Goal: Browse casually: Explore the website without a specific task or goal

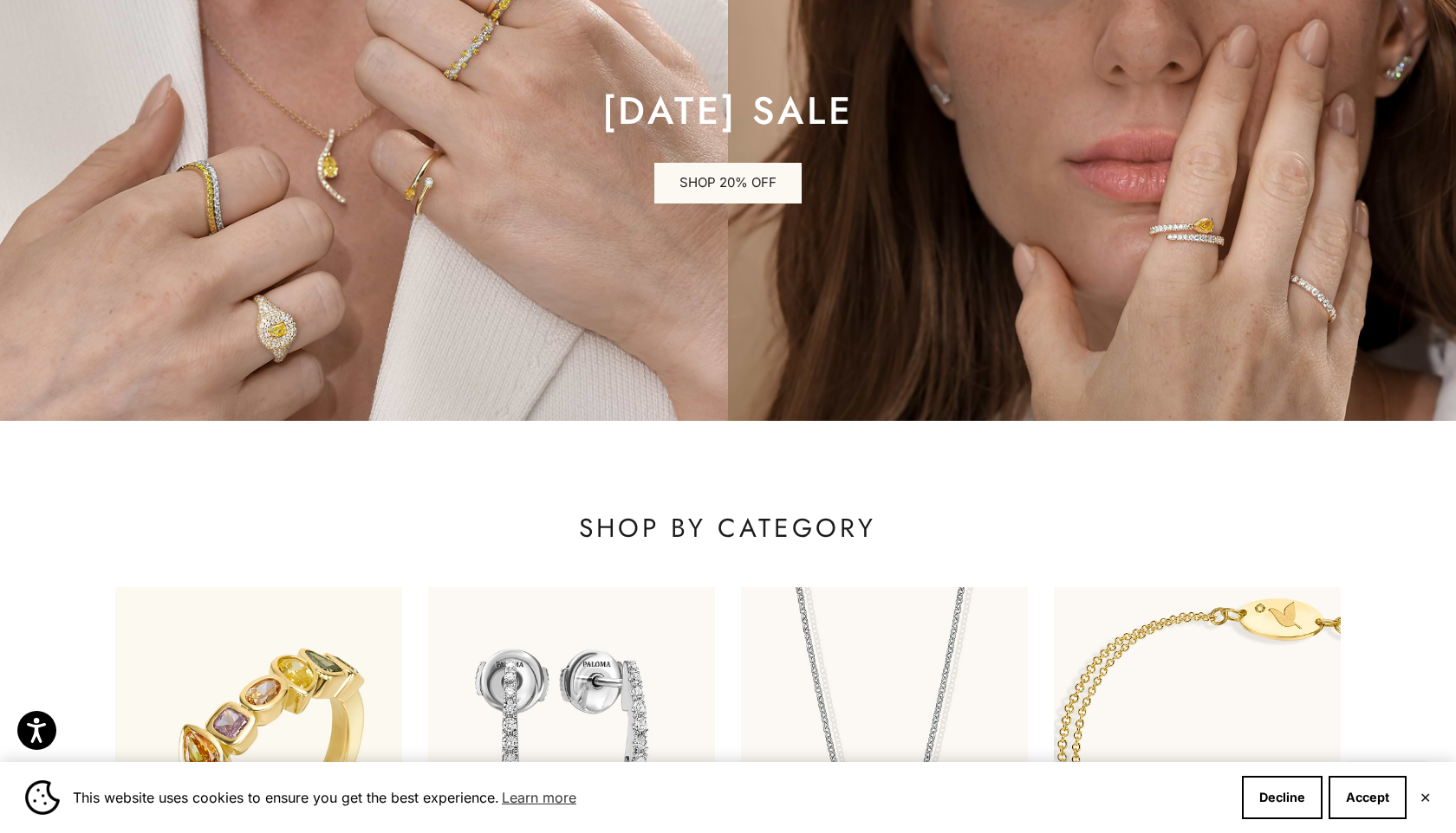
scroll to position [657, 0]
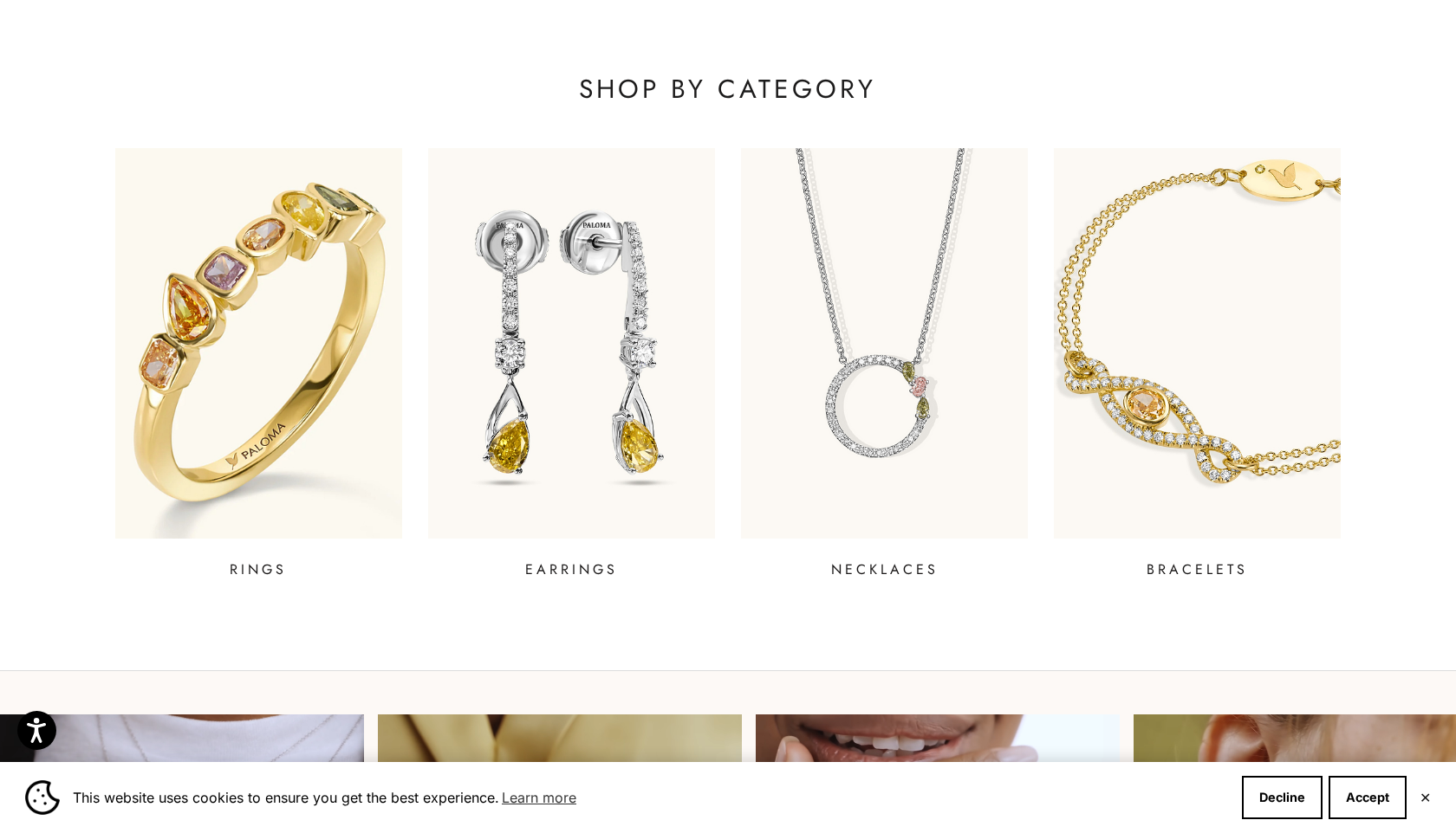
click at [304, 295] on img at bounding box center [259, 342] width 344 height 467
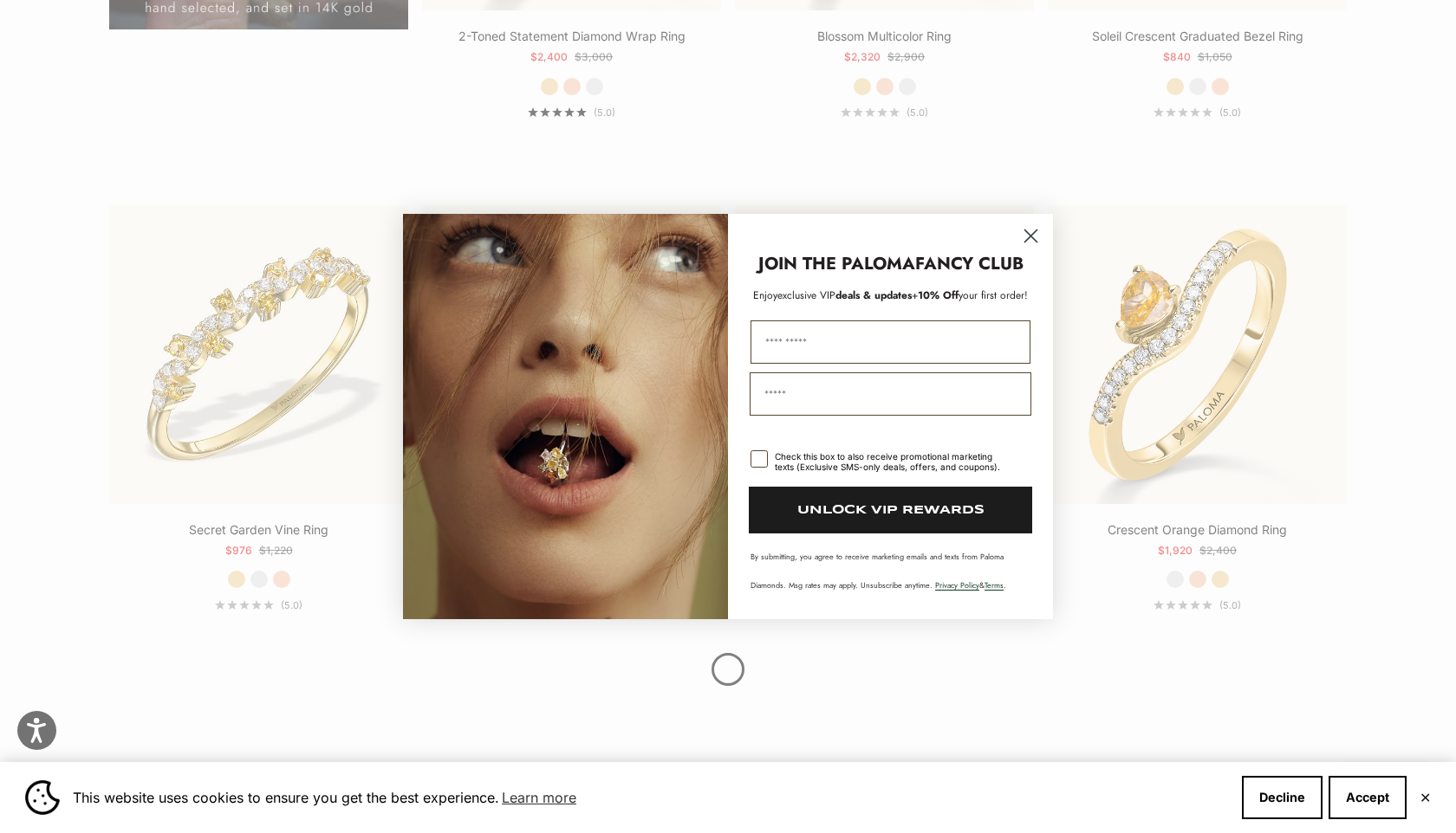
scroll to position [1907, 0]
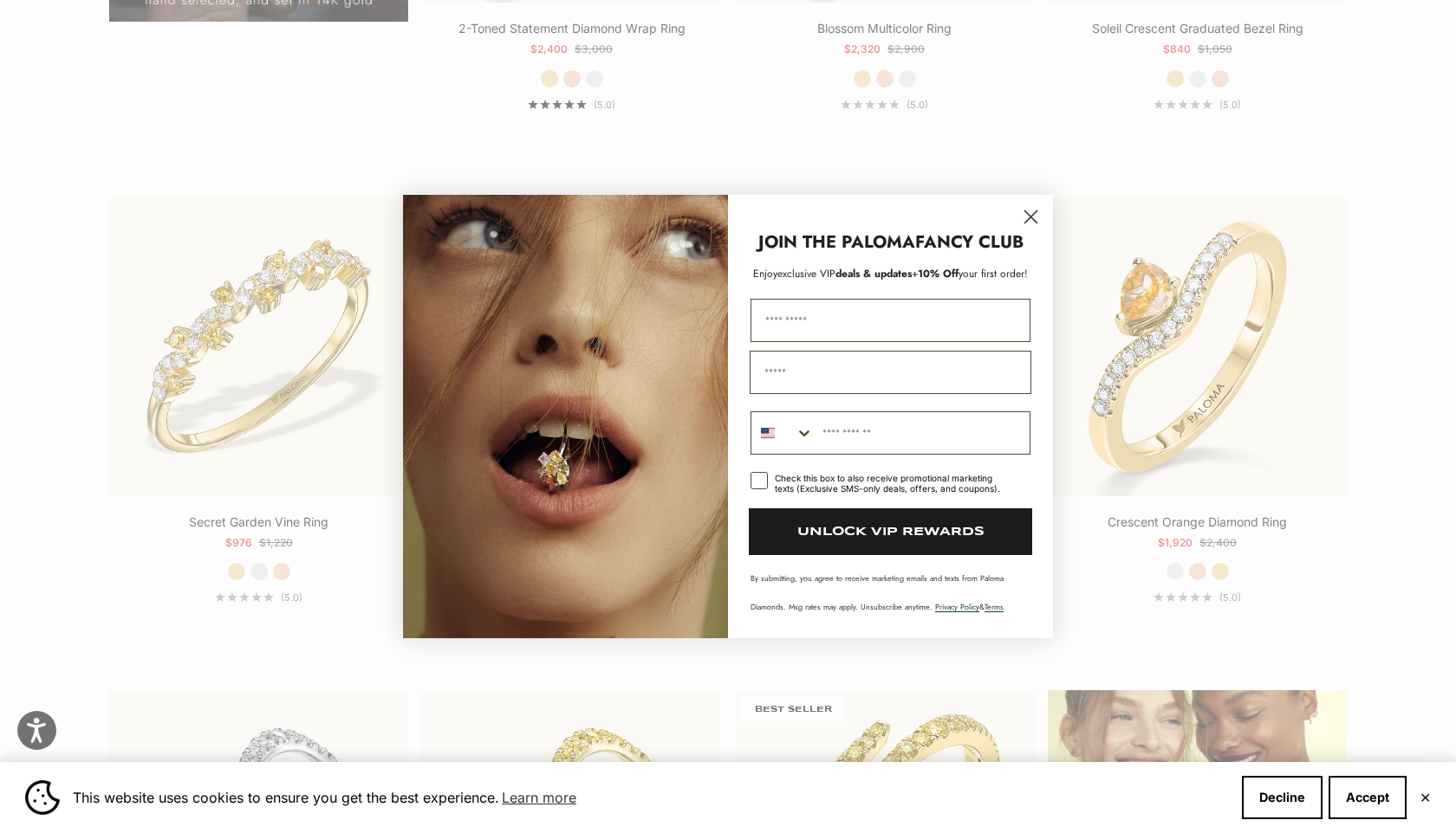
click at [1030, 214] on circle "Close dialog" at bounding box center [1030, 216] width 29 height 29
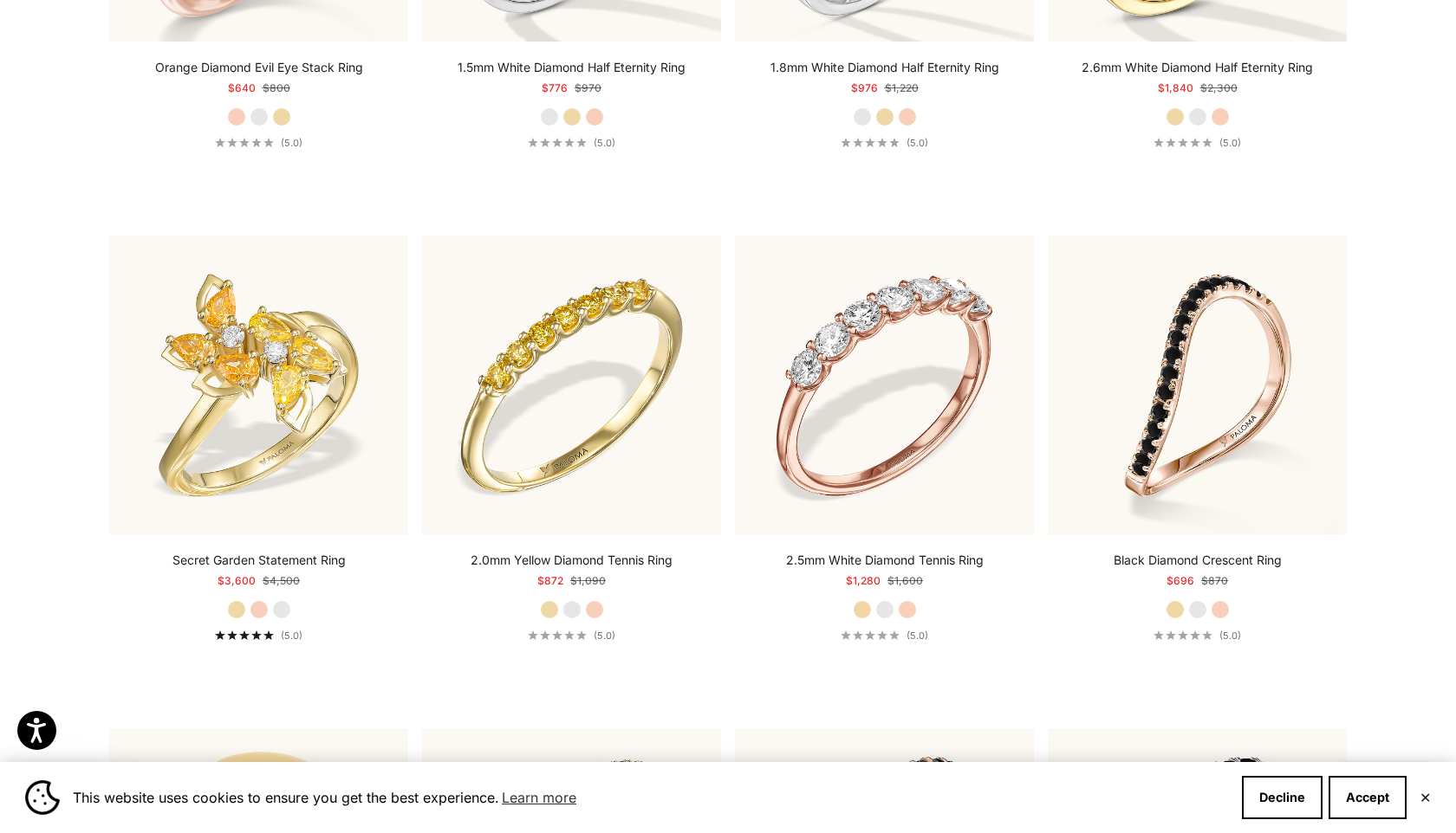
scroll to position [5562, 0]
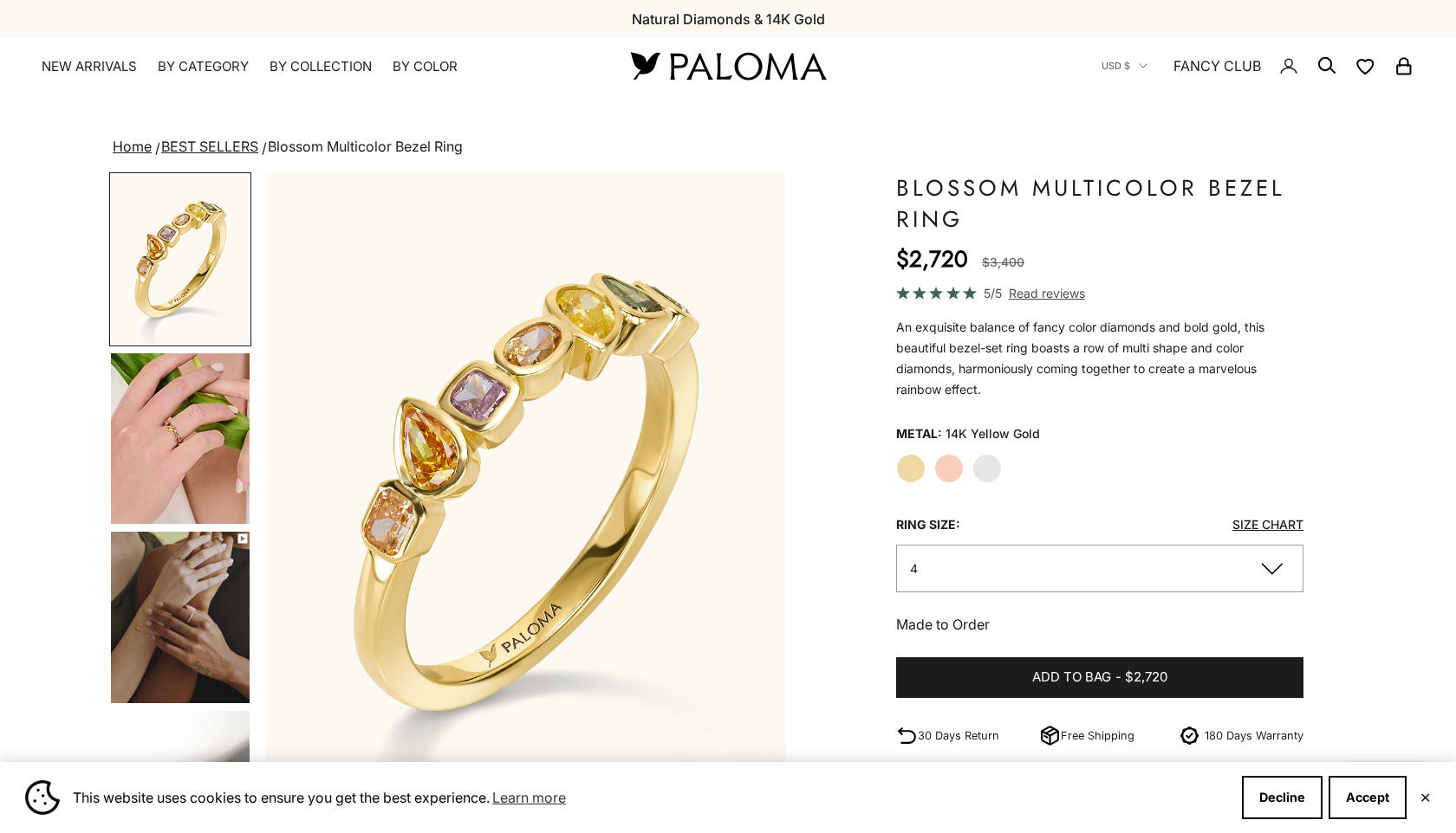
click at [195, 601] on img "Go to item 6" at bounding box center [180, 618] width 138 height 172
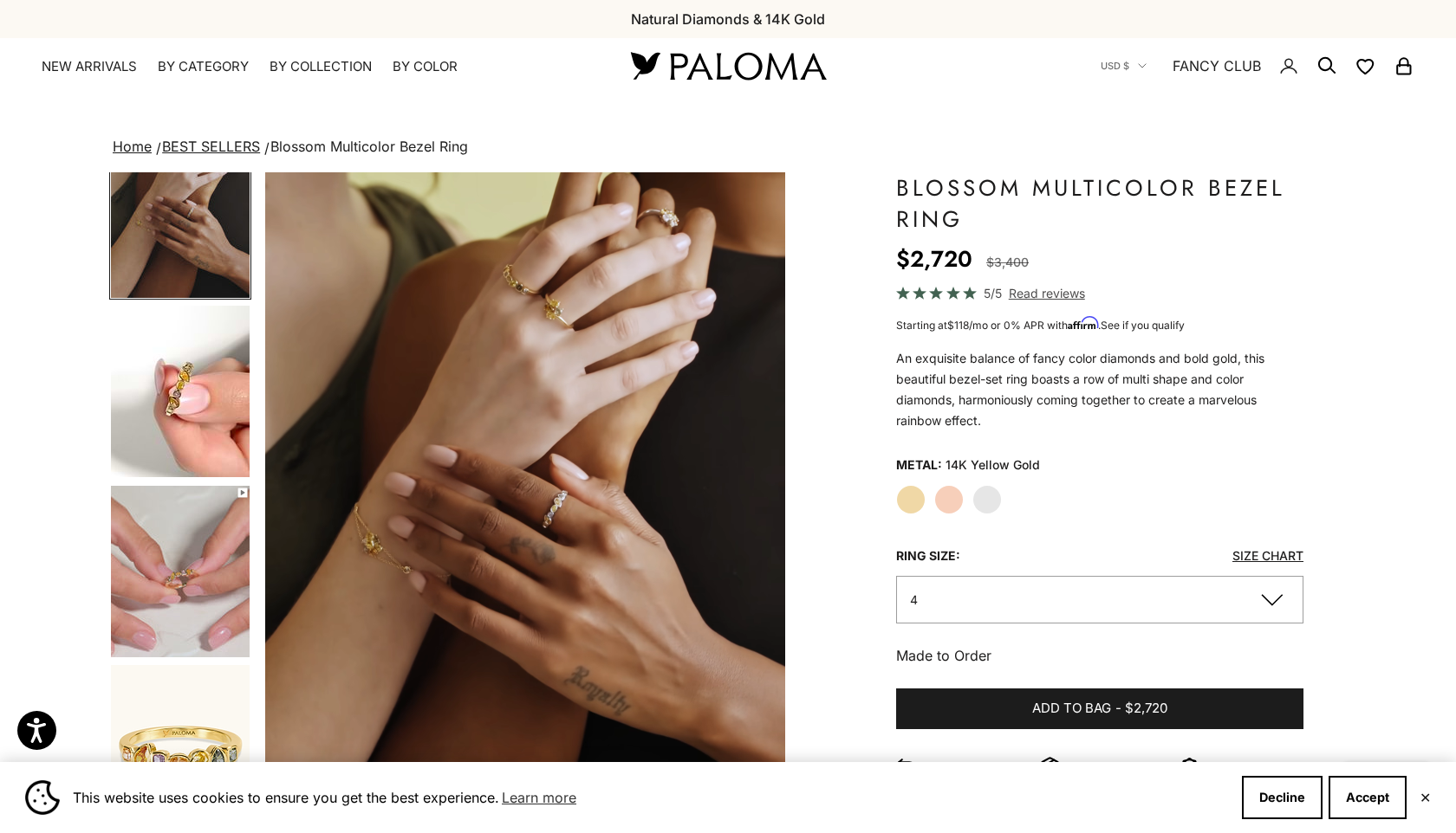
scroll to position [417, 0]
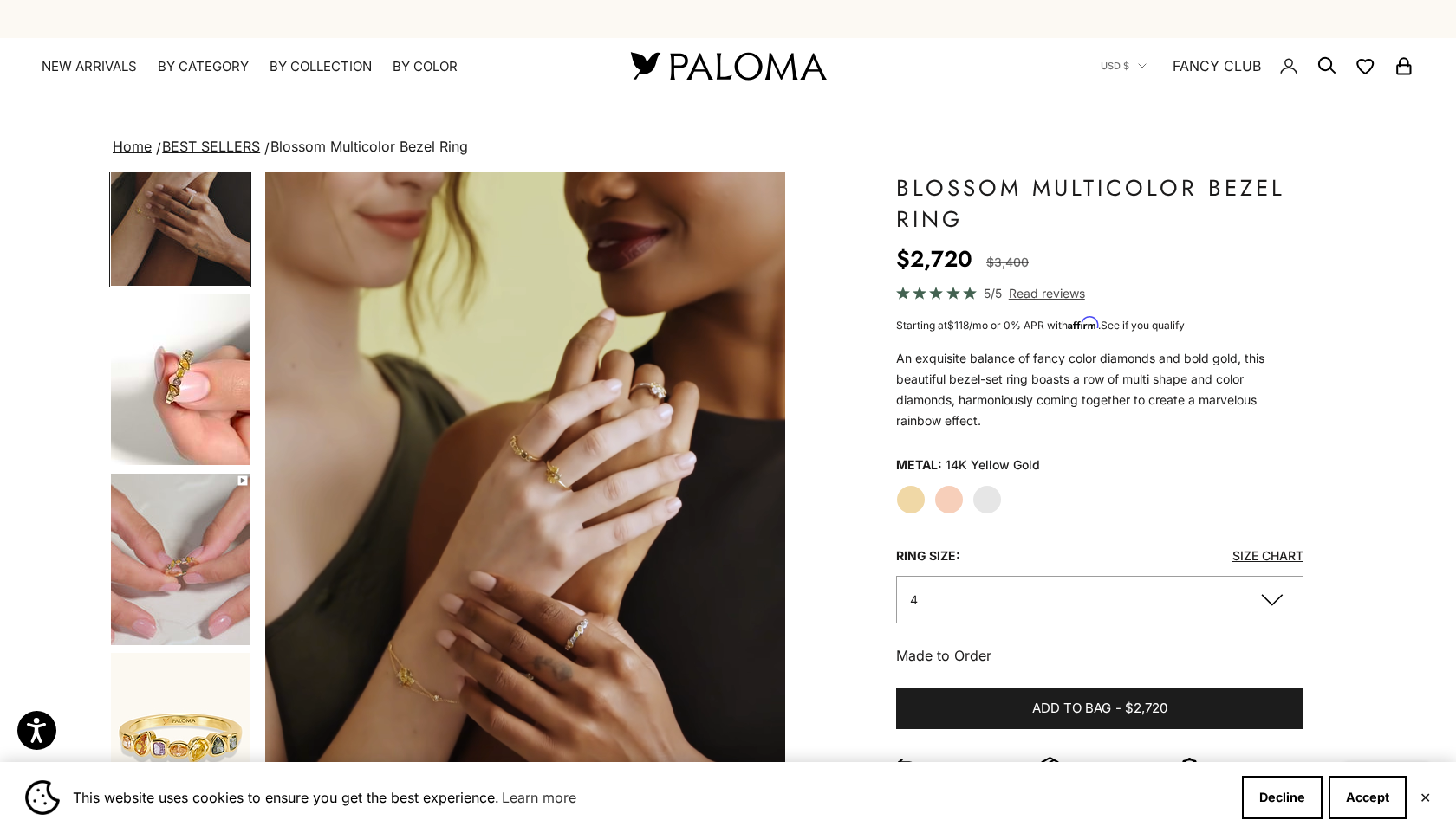
click at [187, 413] on img "Go to item 7" at bounding box center [180, 379] width 138 height 172
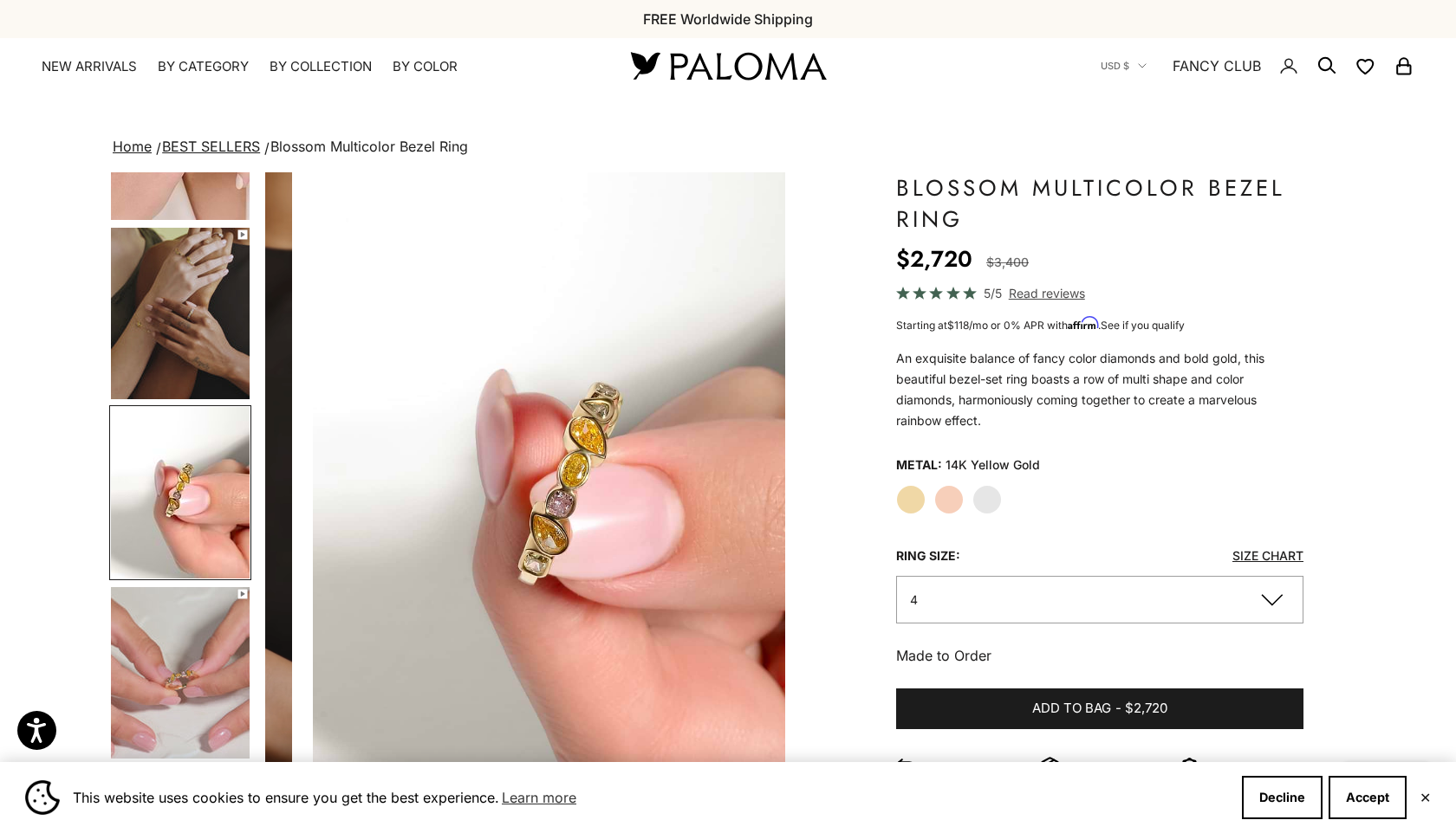
scroll to position [0, 1622]
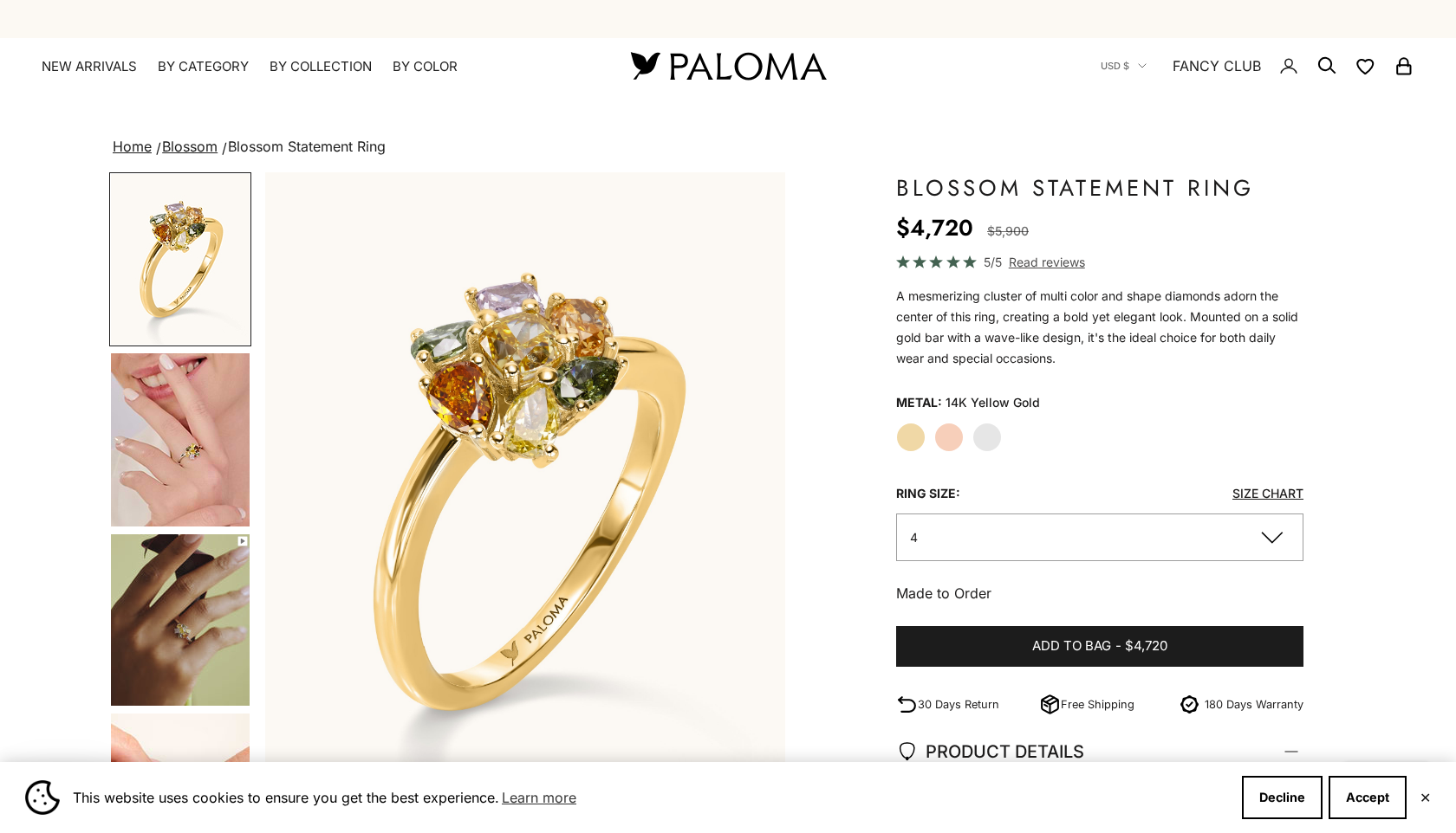
click at [187, 414] on img "Go to item 4" at bounding box center [180, 440] width 138 height 173
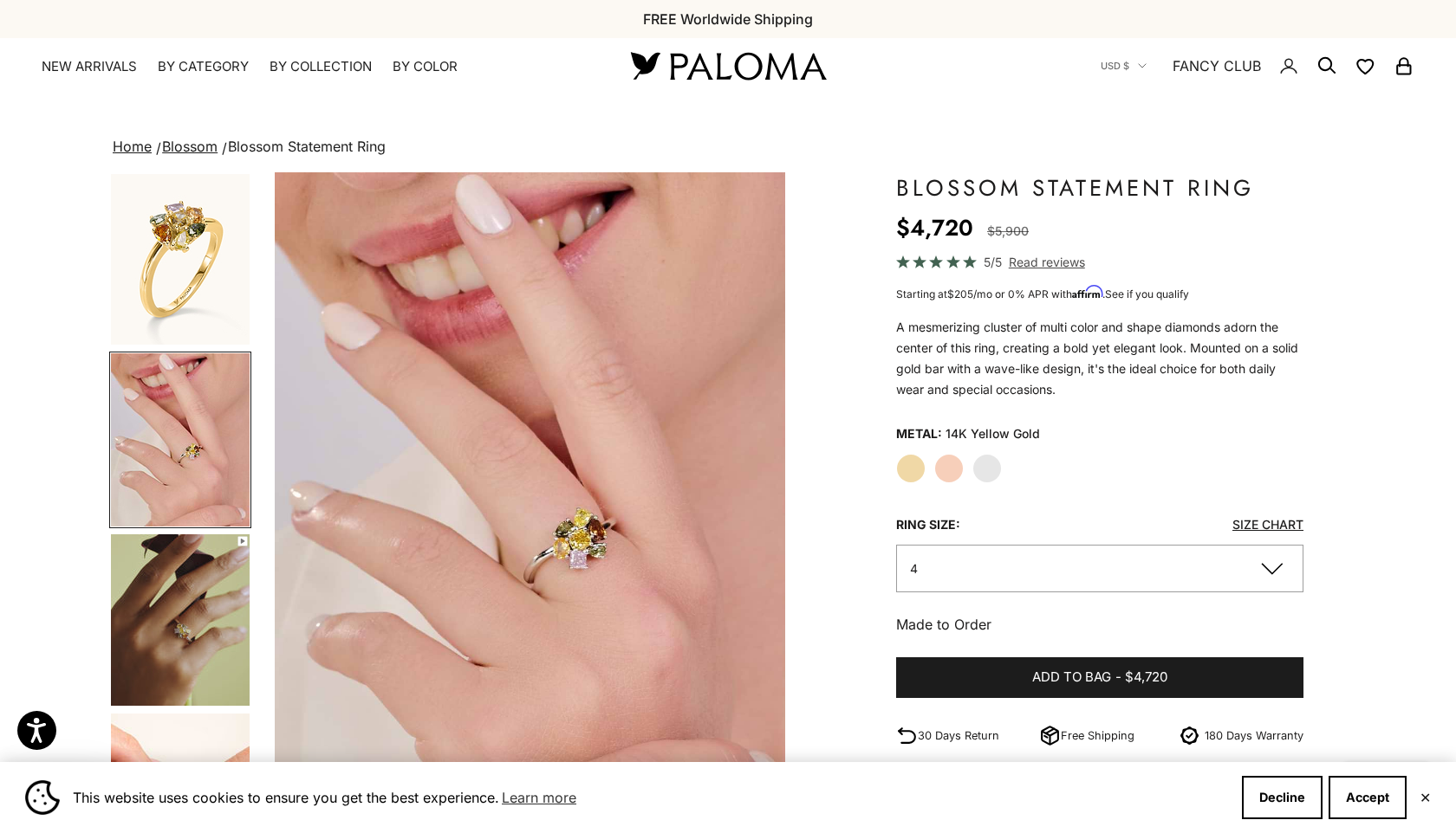
scroll to position [0, 541]
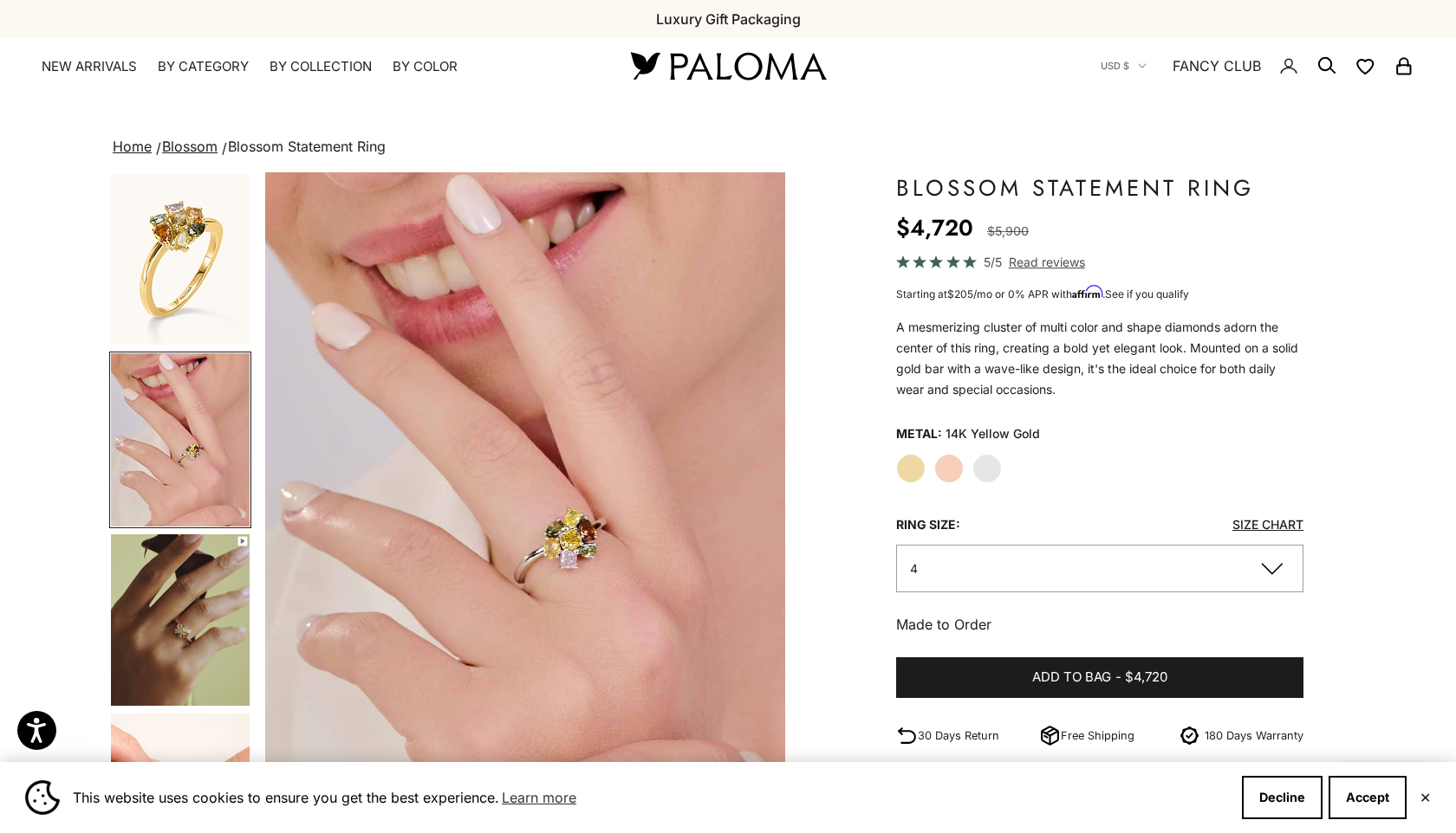
click at [189, 619] on img "Go to item 5" at bounding box center [180, 621] width 138 height 172
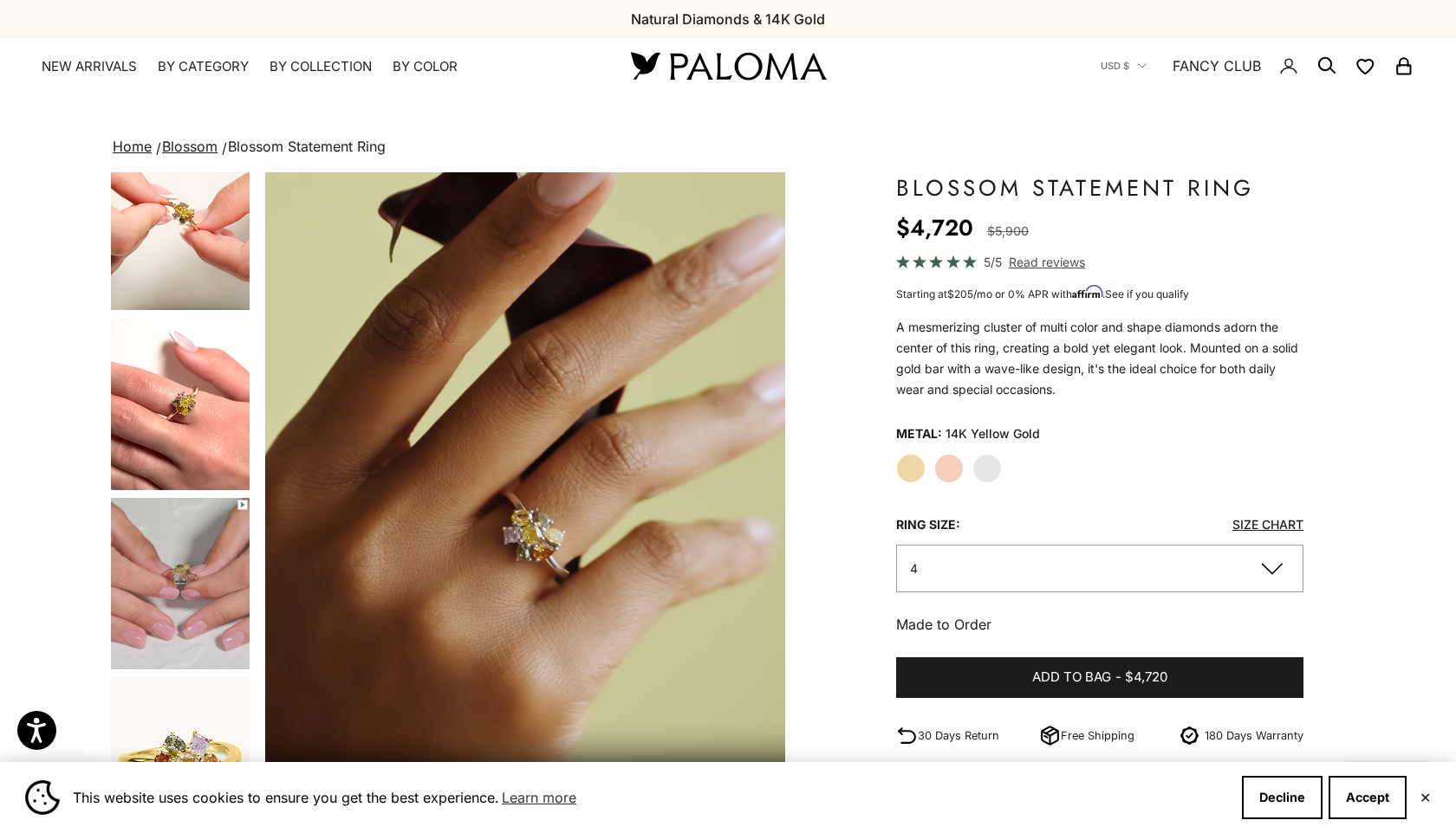
scroll to position [621, 0]
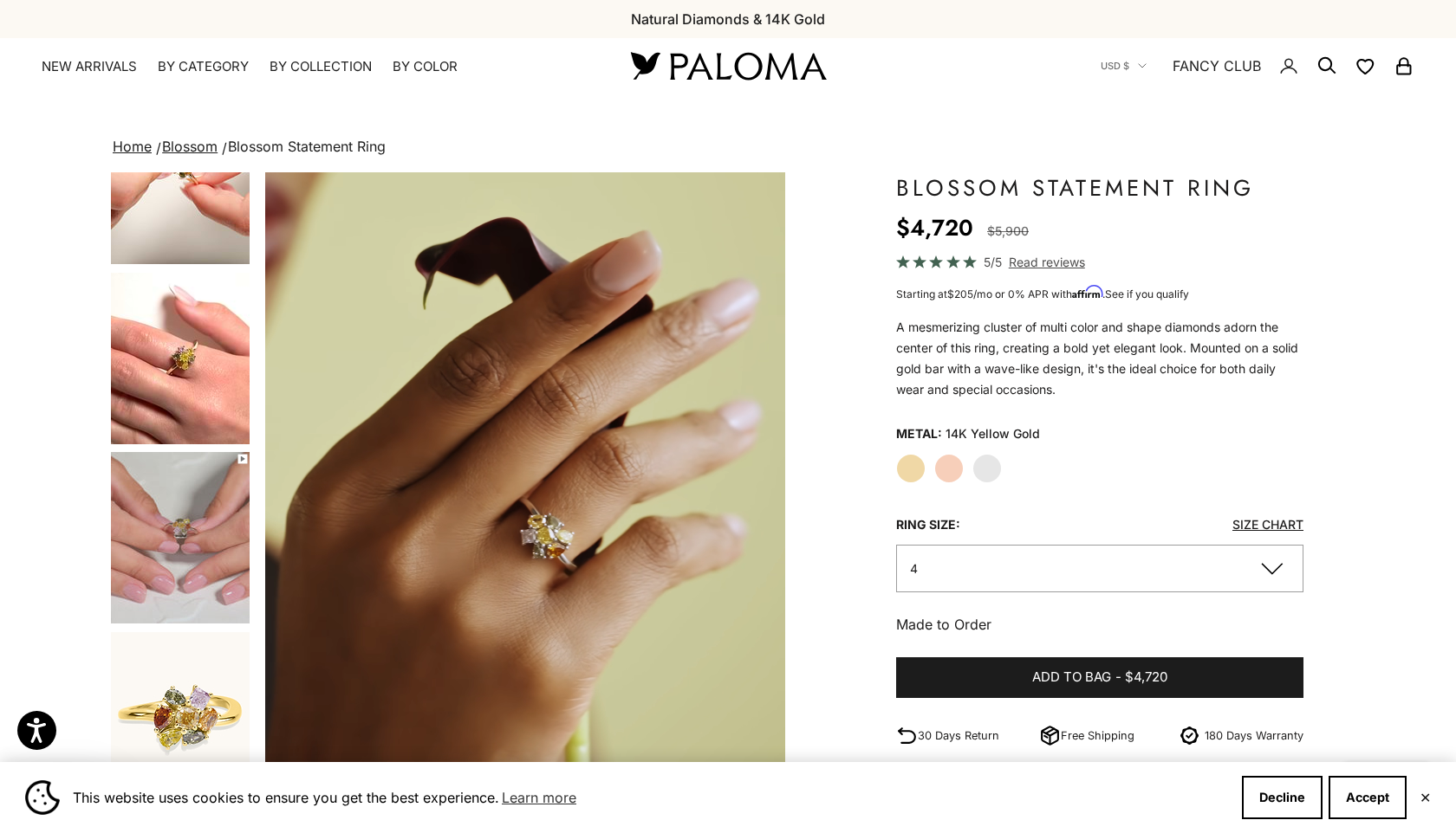
click at [165, 329] on img "Go to item 7" at bounding box center [180, 359] width 138 height 172
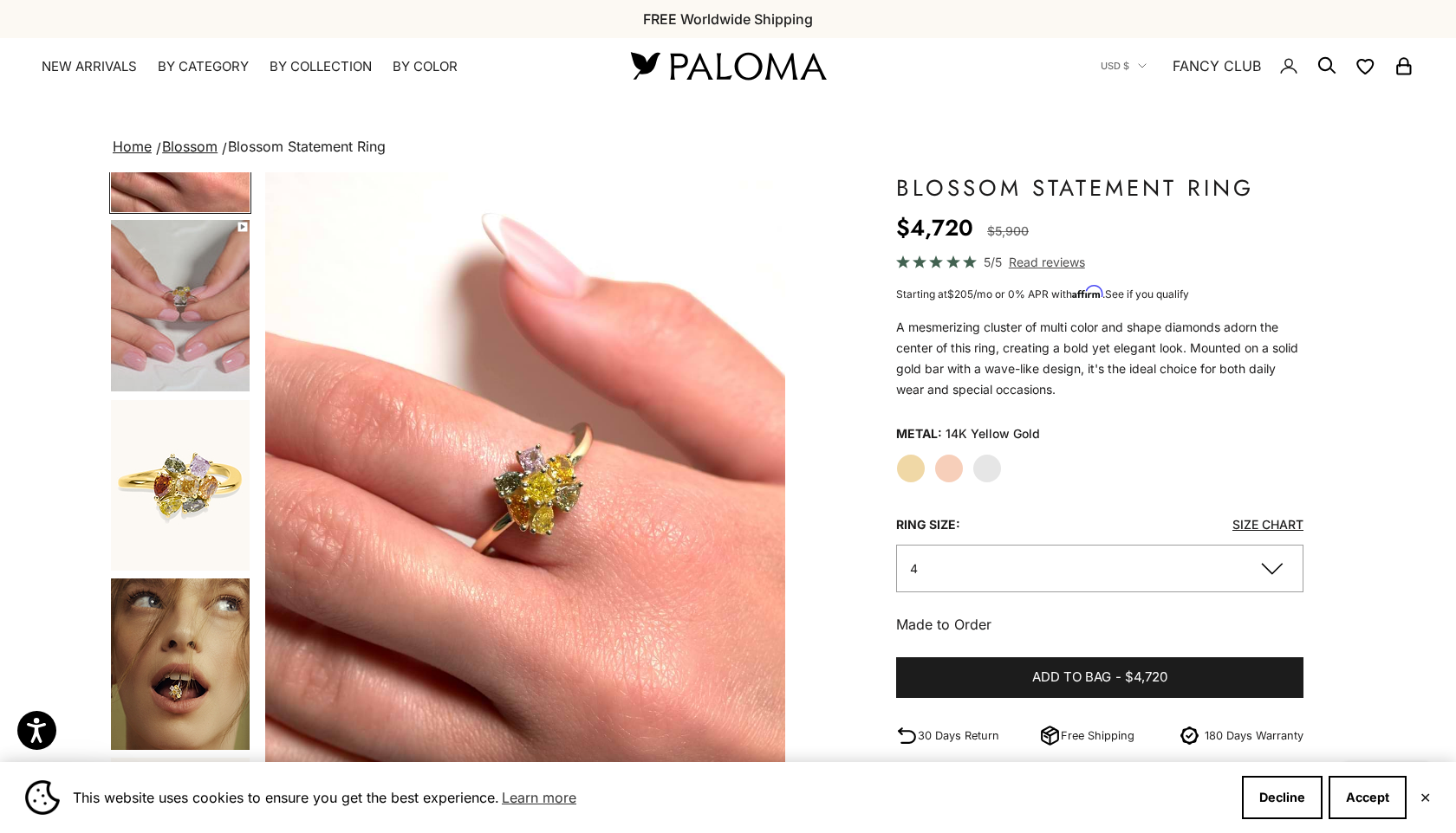
scroll to position [858, 0]
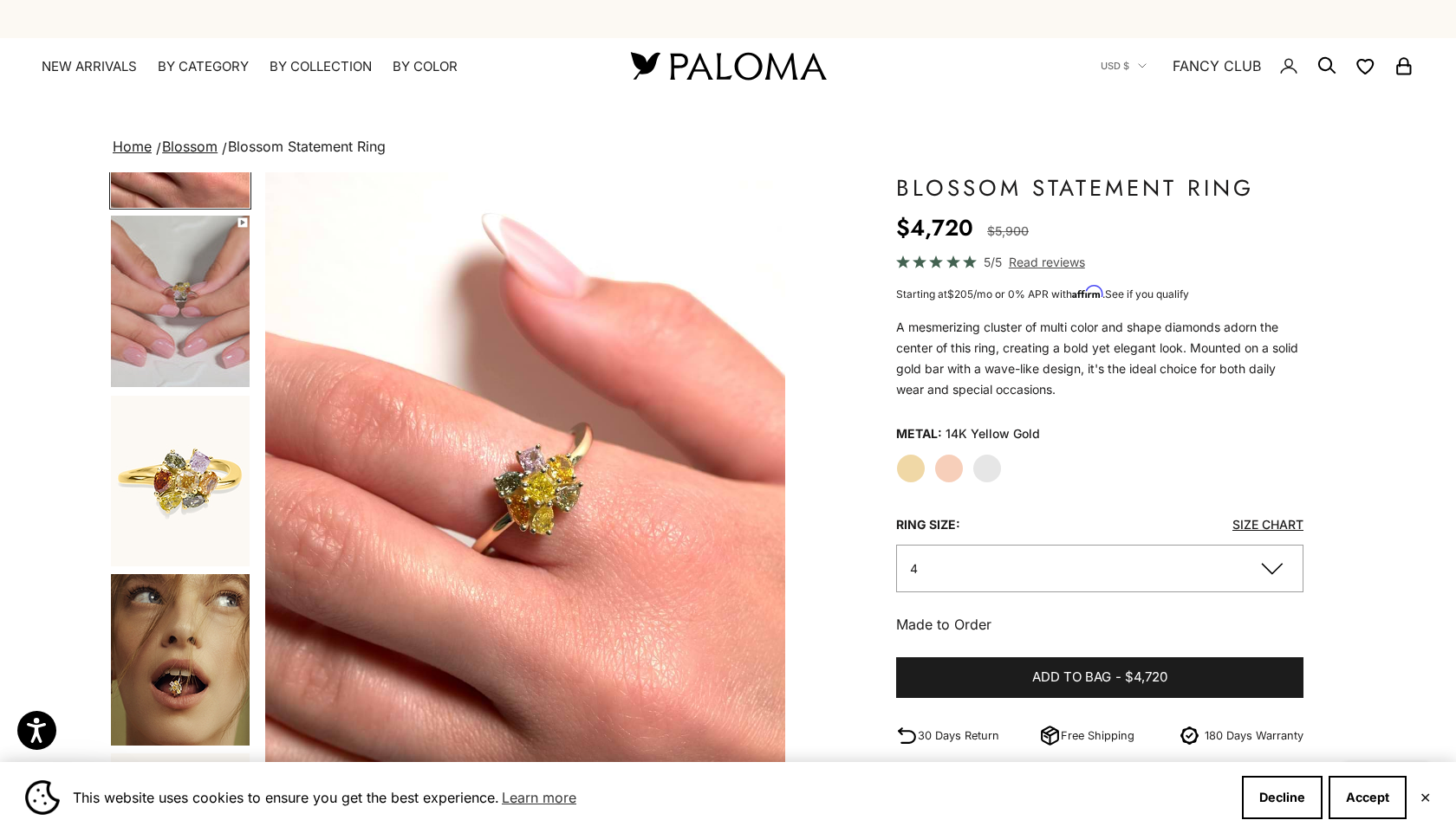
click at [191, 623] on img "Go to item 10" at bounding box center [180, 660] width 138 height 172
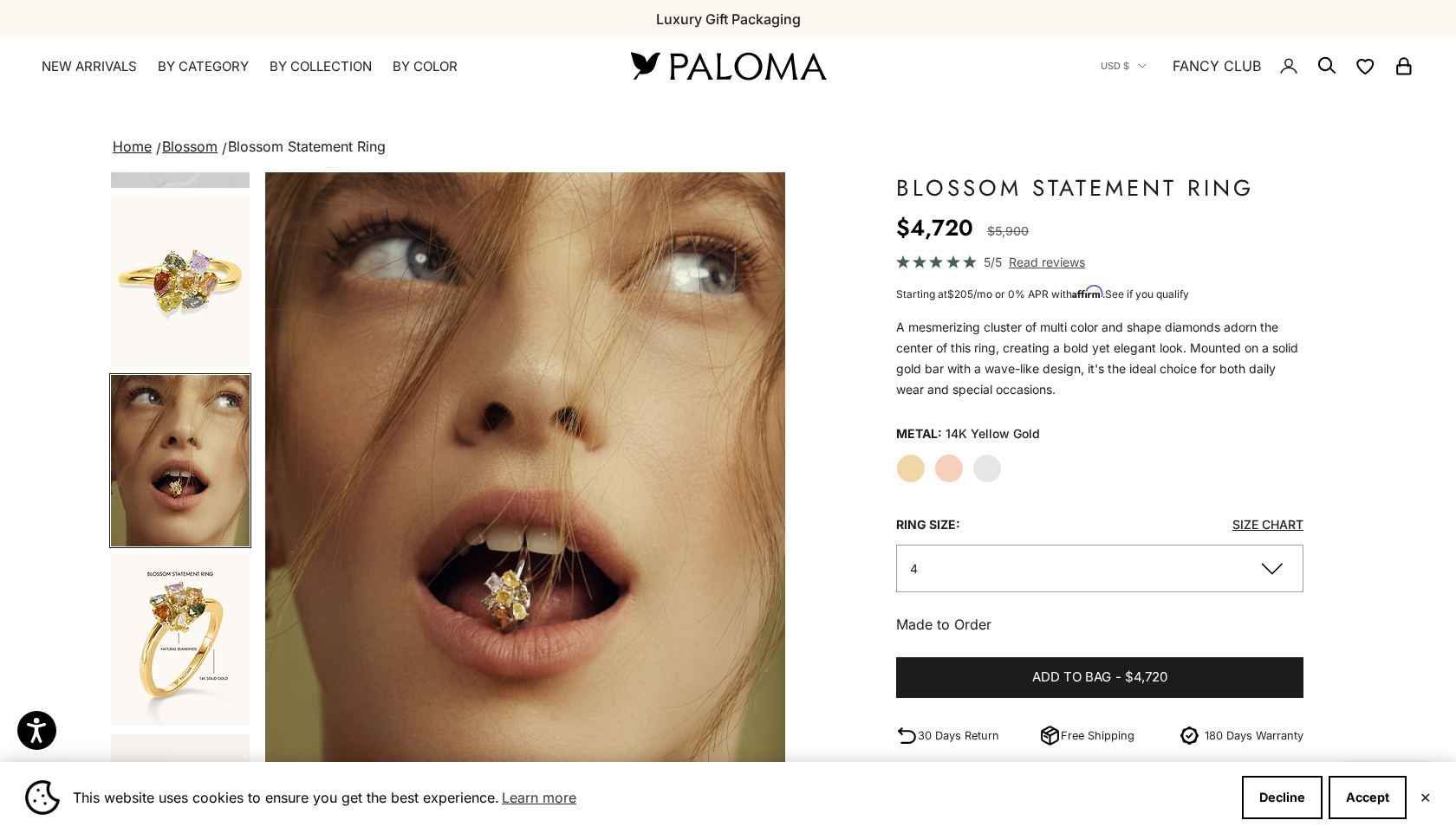
scroll to position [1065, 0]
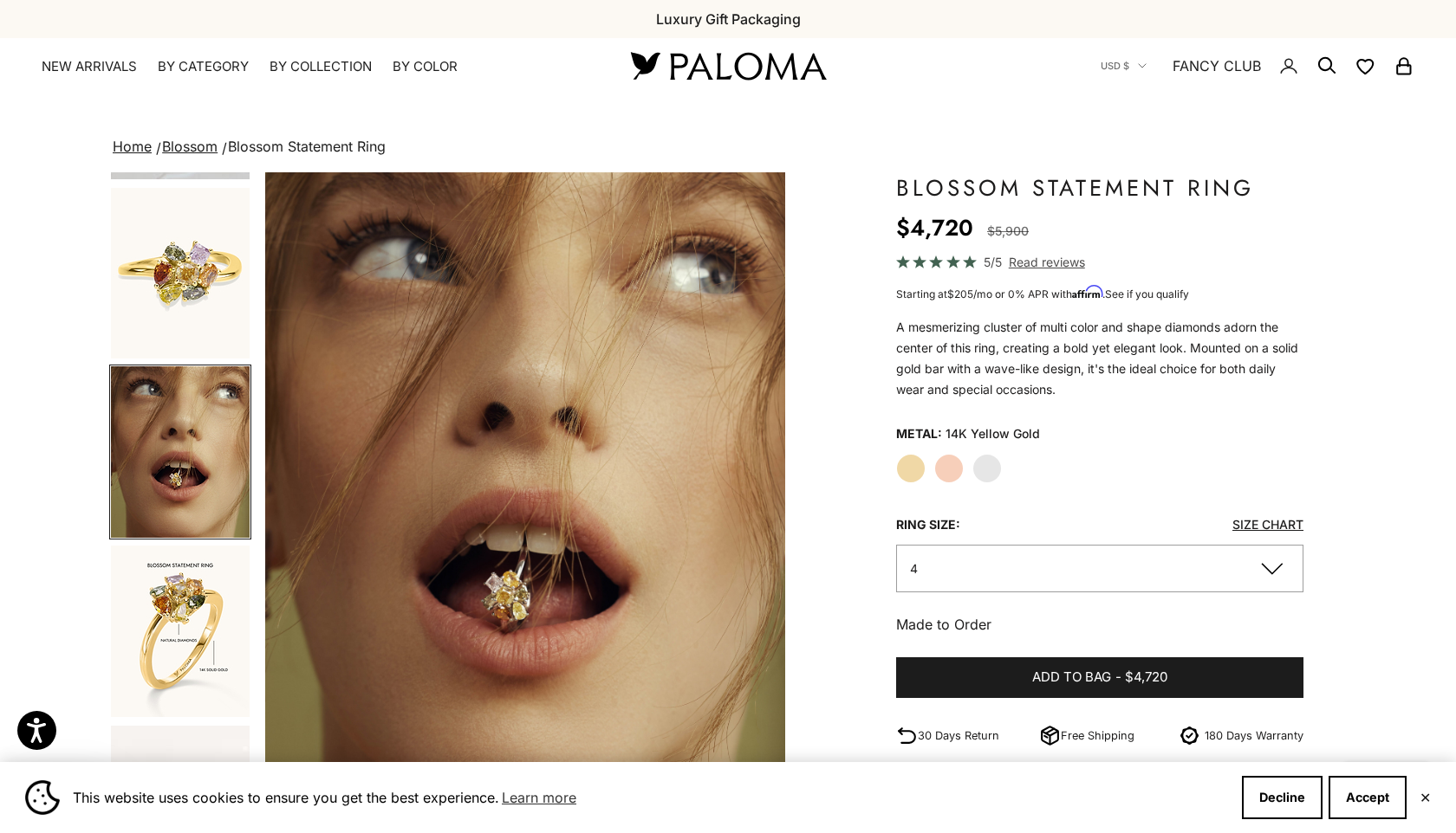
click at [187, 608] on img "Go to item 11" at bounding box center [180, 631] width 138 height 172
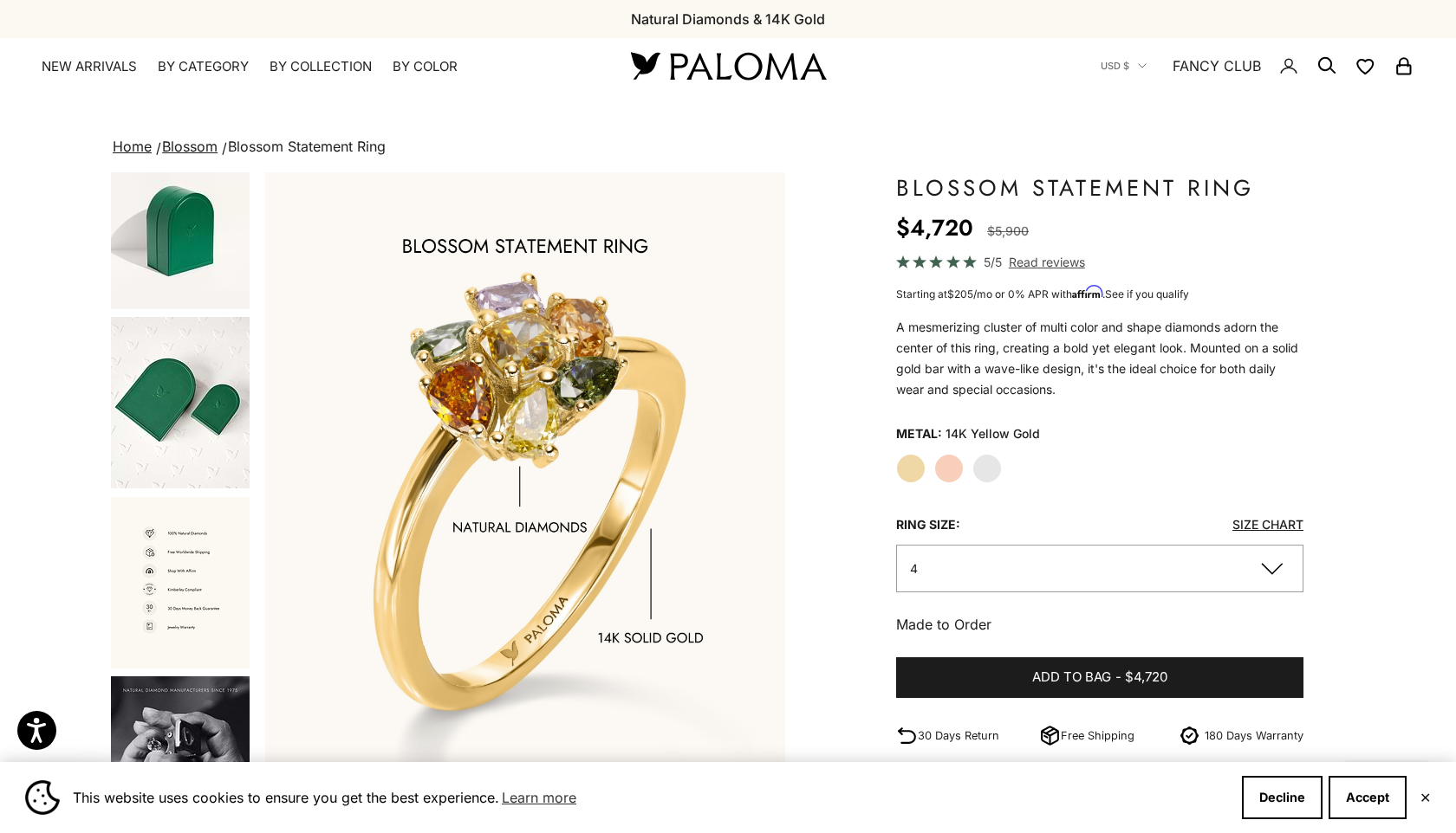
scroll to position [1697, 0]
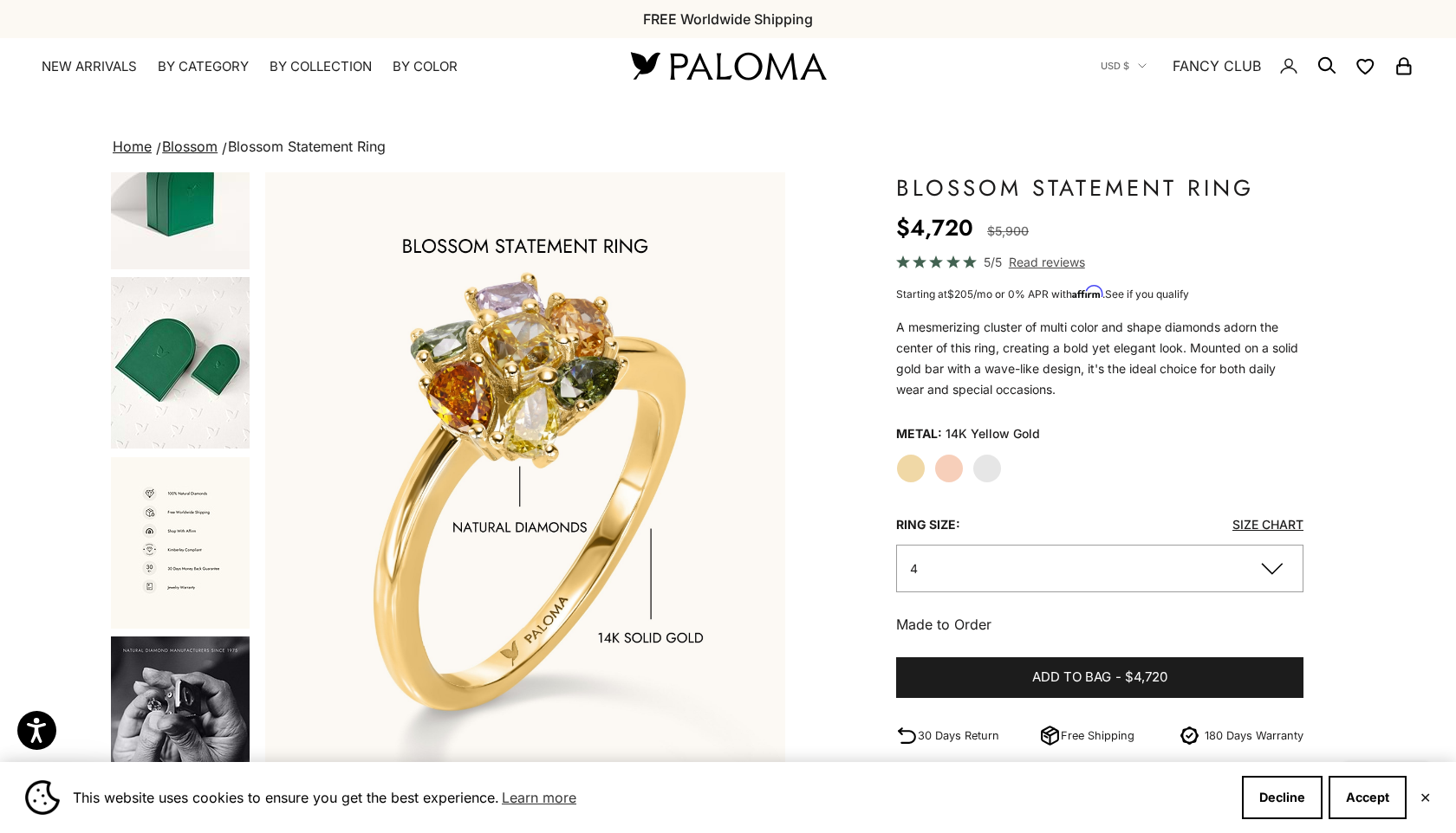
click at [202, 671] on img "Go to item 17" at bounding box center [180, 722] width 138 height 172
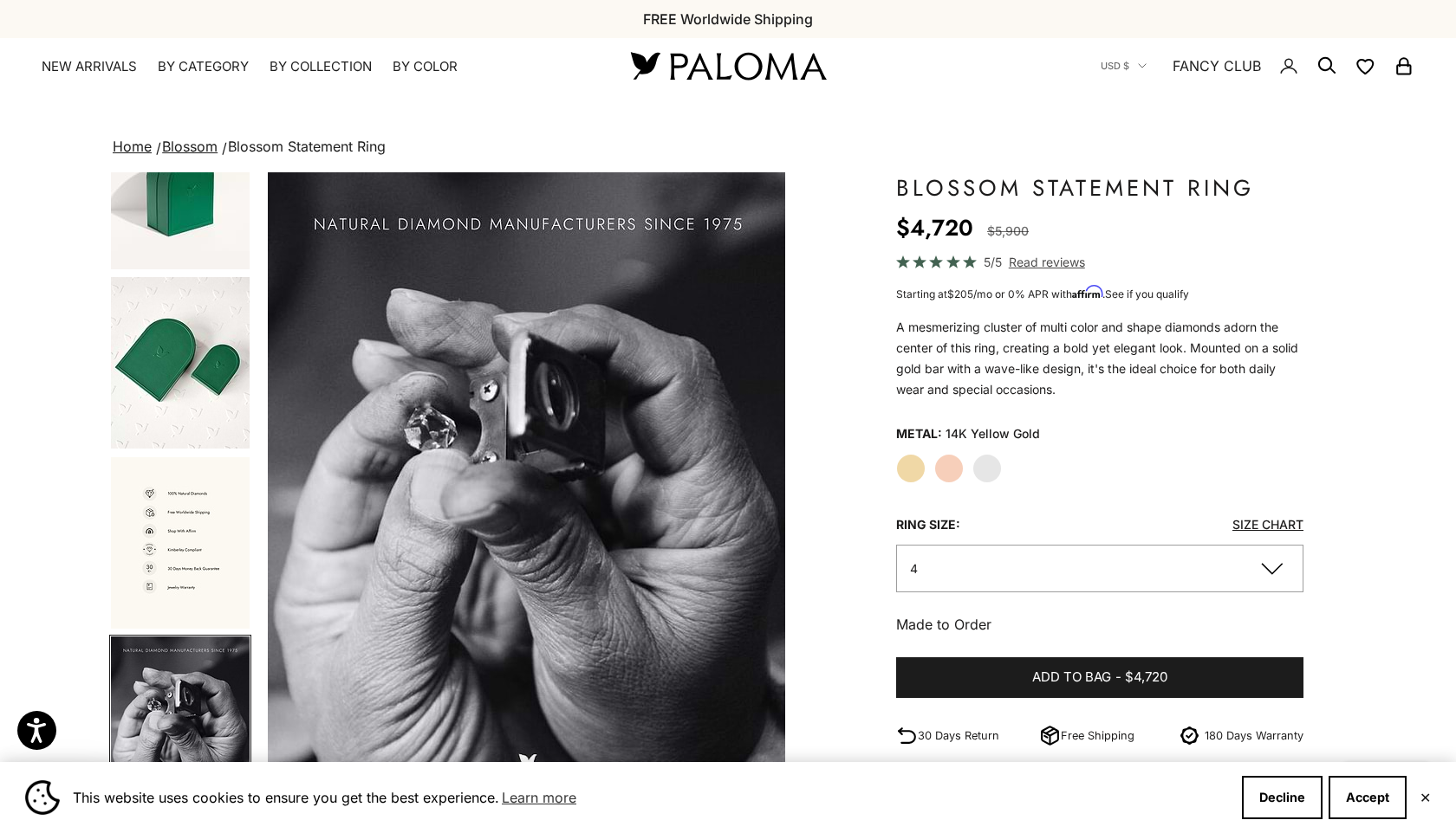
scroll to position [0, 6487]
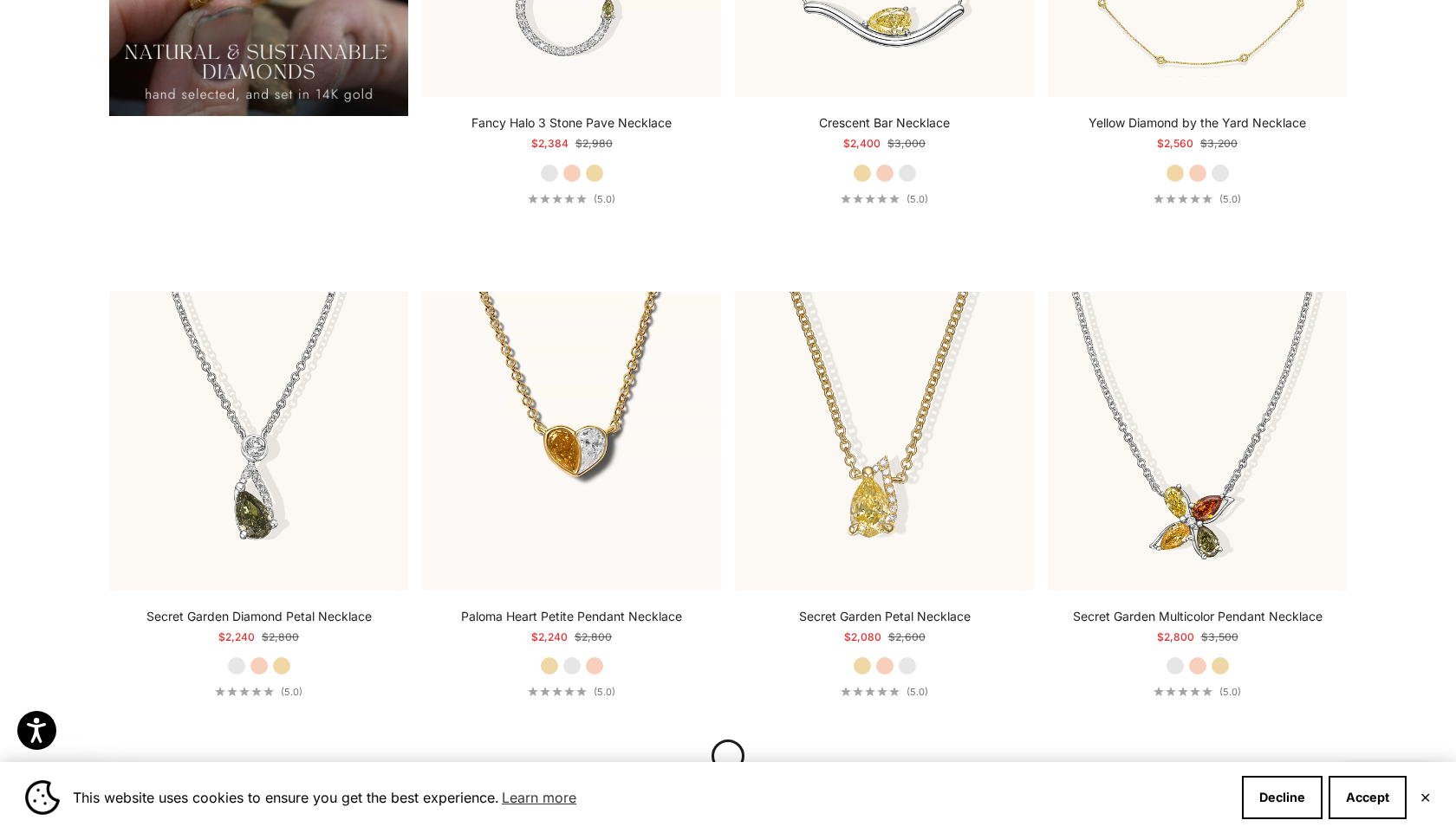
scroll to position [2052, 0]
